Goal: Check status

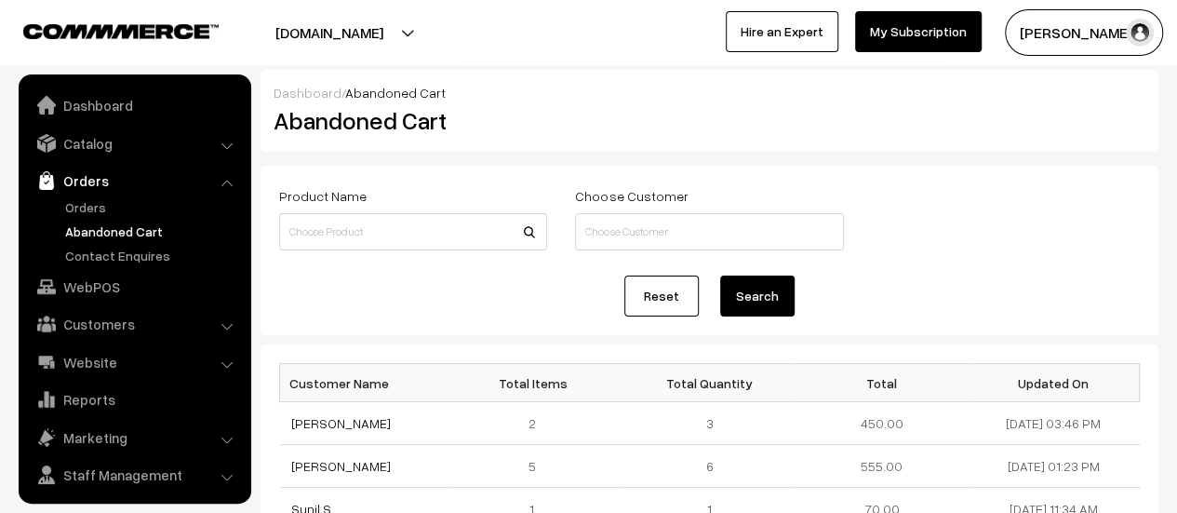
scroll to position [43, 0]
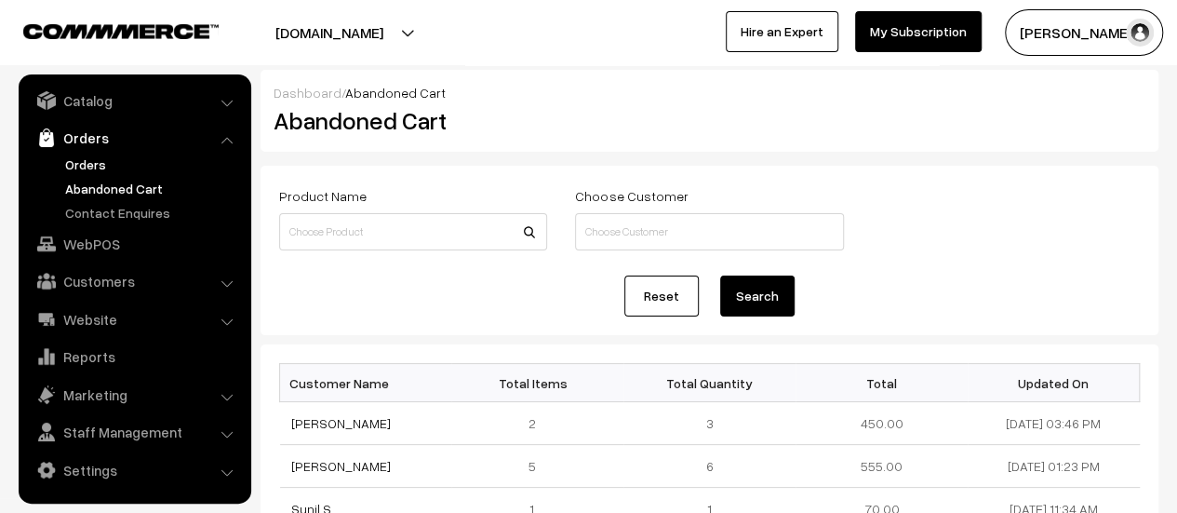
click at [86, 161] on link "Orders" at bounding box center [152, 164] width 184 height 20
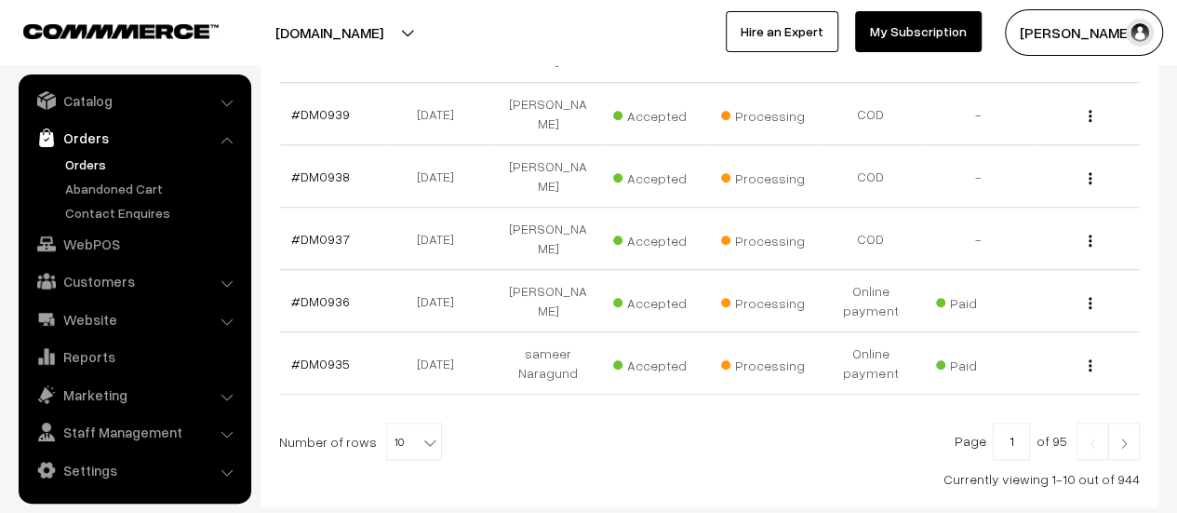
scroll to position [800, 0]
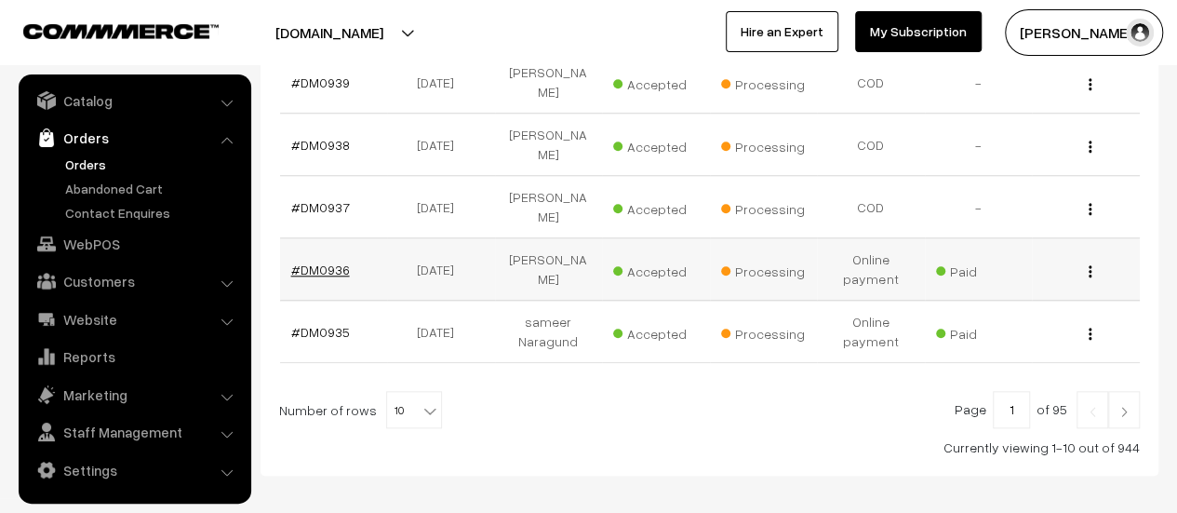
click at [326, 261] on link "#DM0936" at bounding box center [320, 269] width 59 height 16
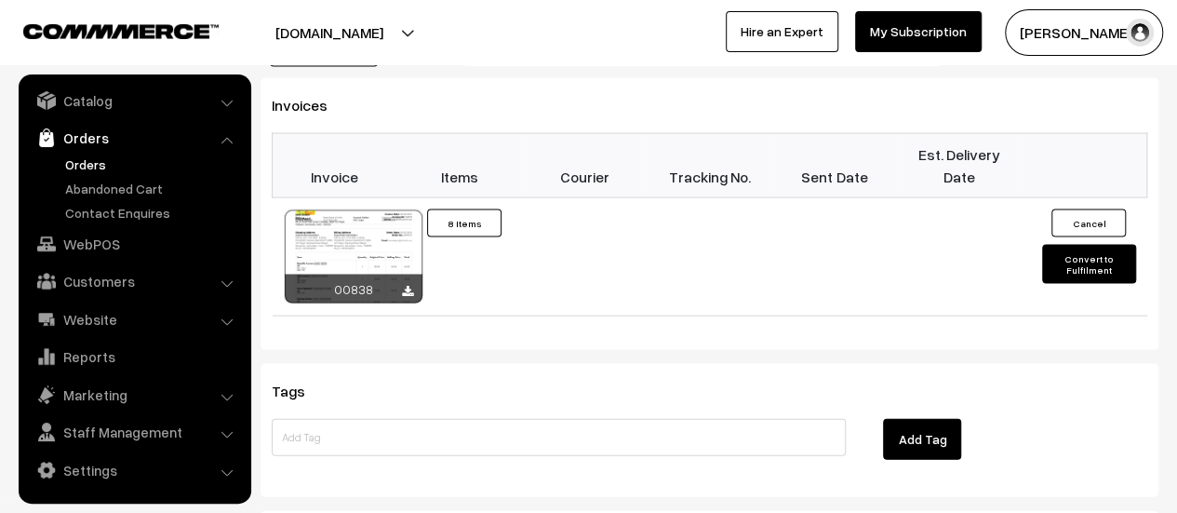
scroll to position [1818, 0]
click at [407, 286] on icon at bounding box center [407, 292] width 11 height 12
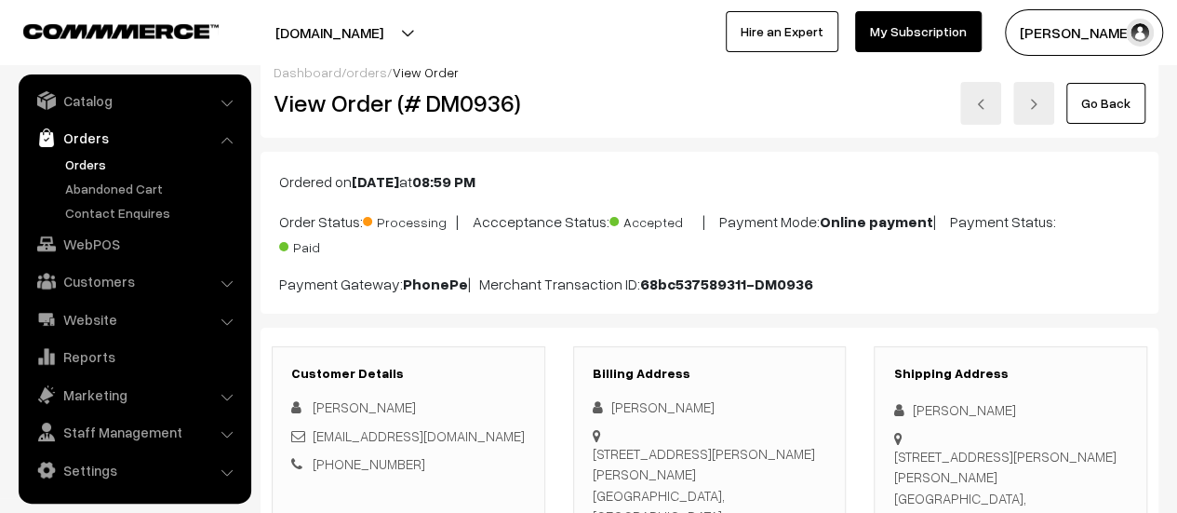
scroll to position [0, 0]
